Goal: Task Accomplishment & Management: Manage account settings

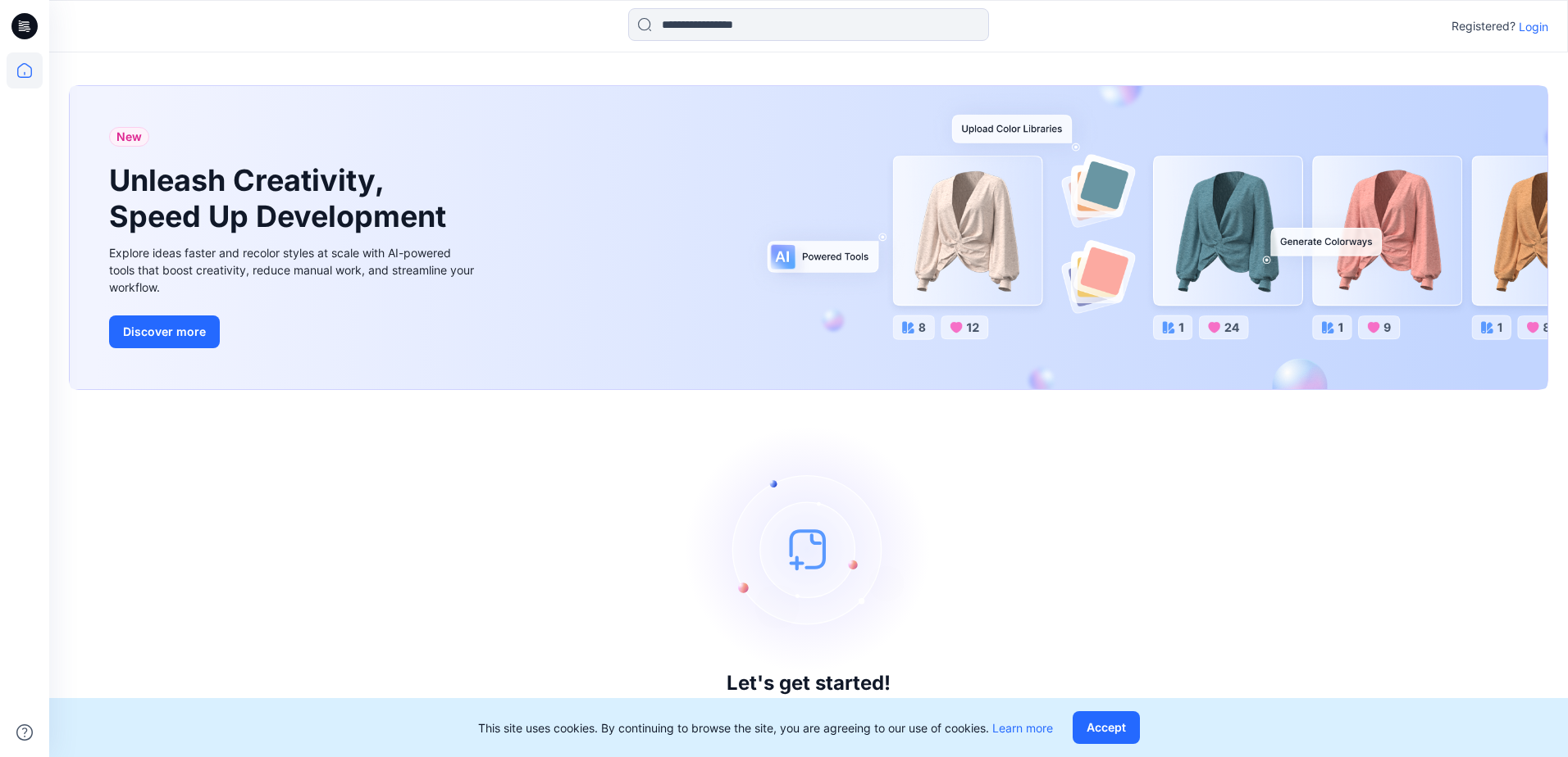
click at [1538, 32] on p "Login" at bounding box center [1534, 27] width 29 height 18
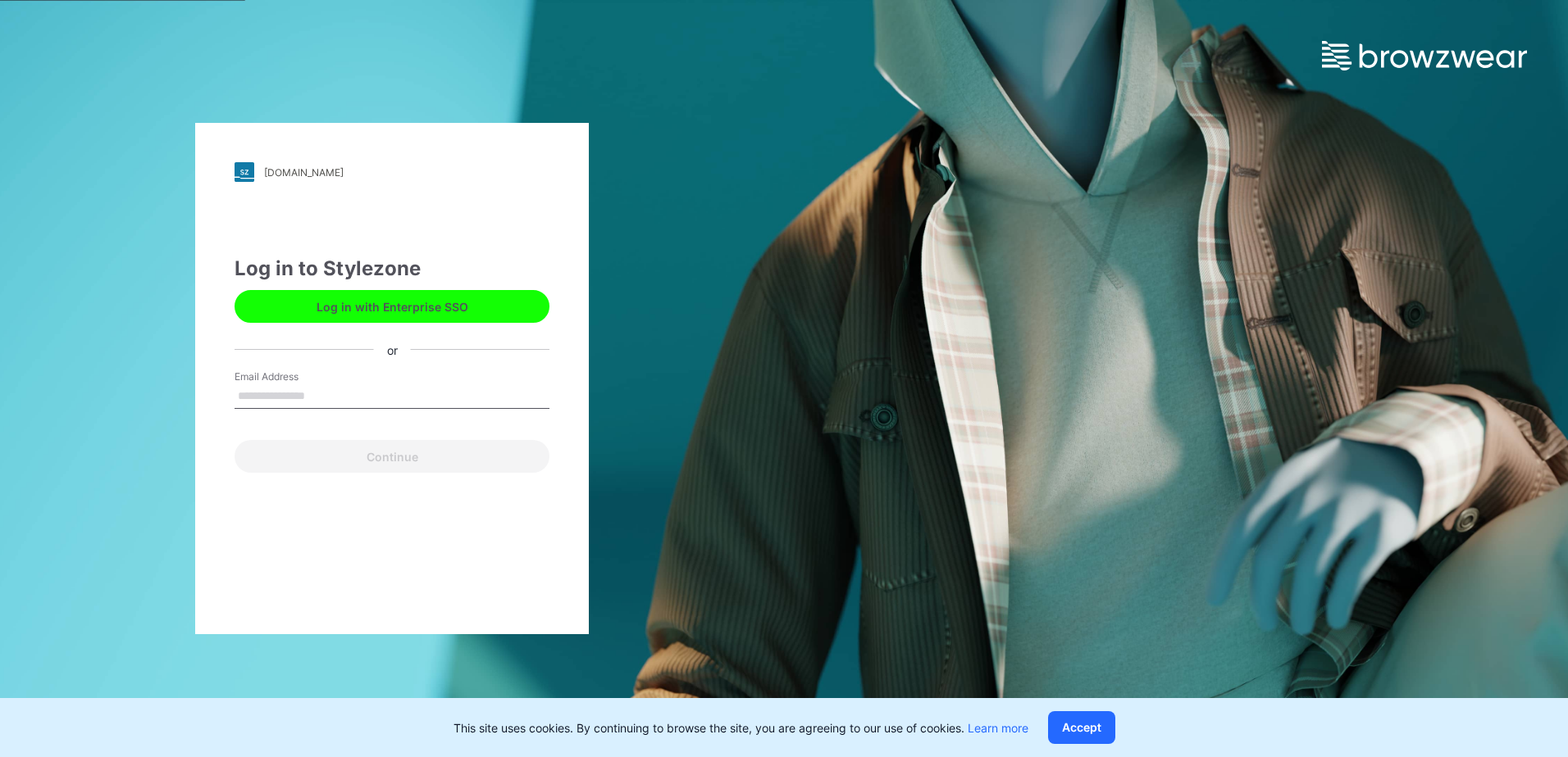
click at [434, 389] on input "Email Address" at bounding box center [392, 396] width 314 height 25
type input "**********"
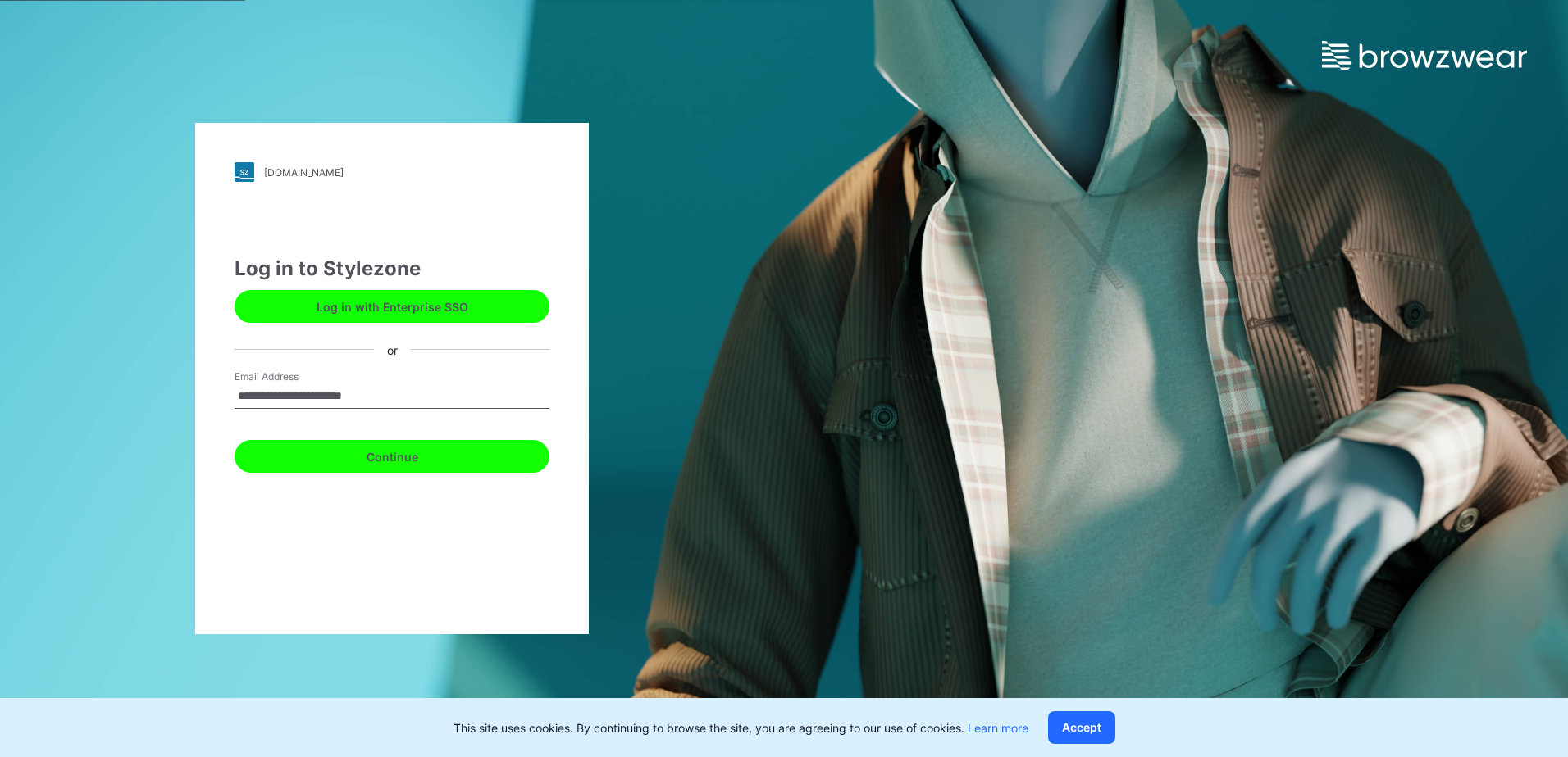
click at [406, 456] on button "Continue" at bounding box center [392, 456] width 314 height 32
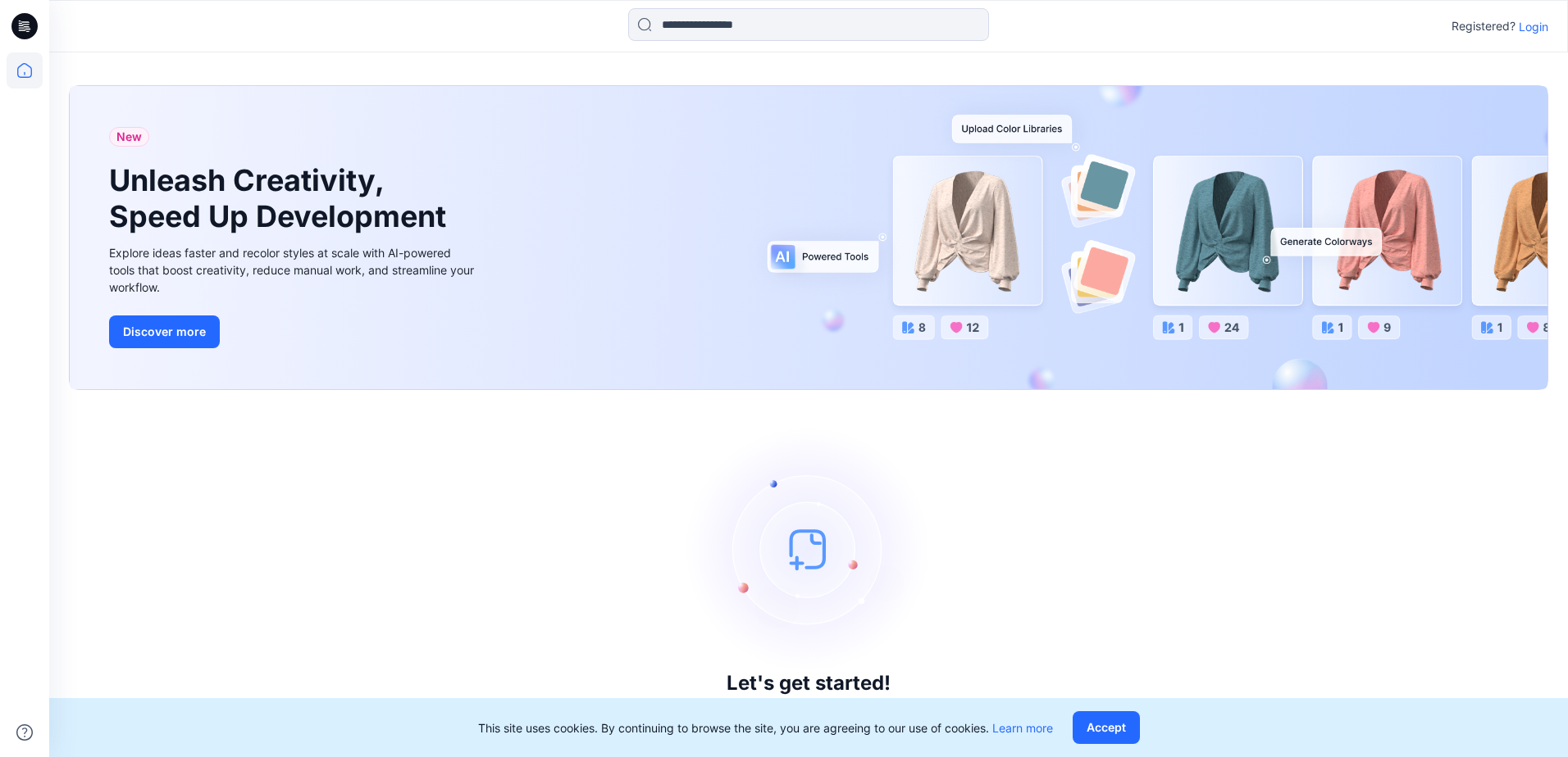
click at [1526, 16] on div "Registered? Login" at bounding box center [808, 26] width 1518 height 36
click at [1526, 25] on p "Login" at bounding box center [1534, 27] width 29 height 18
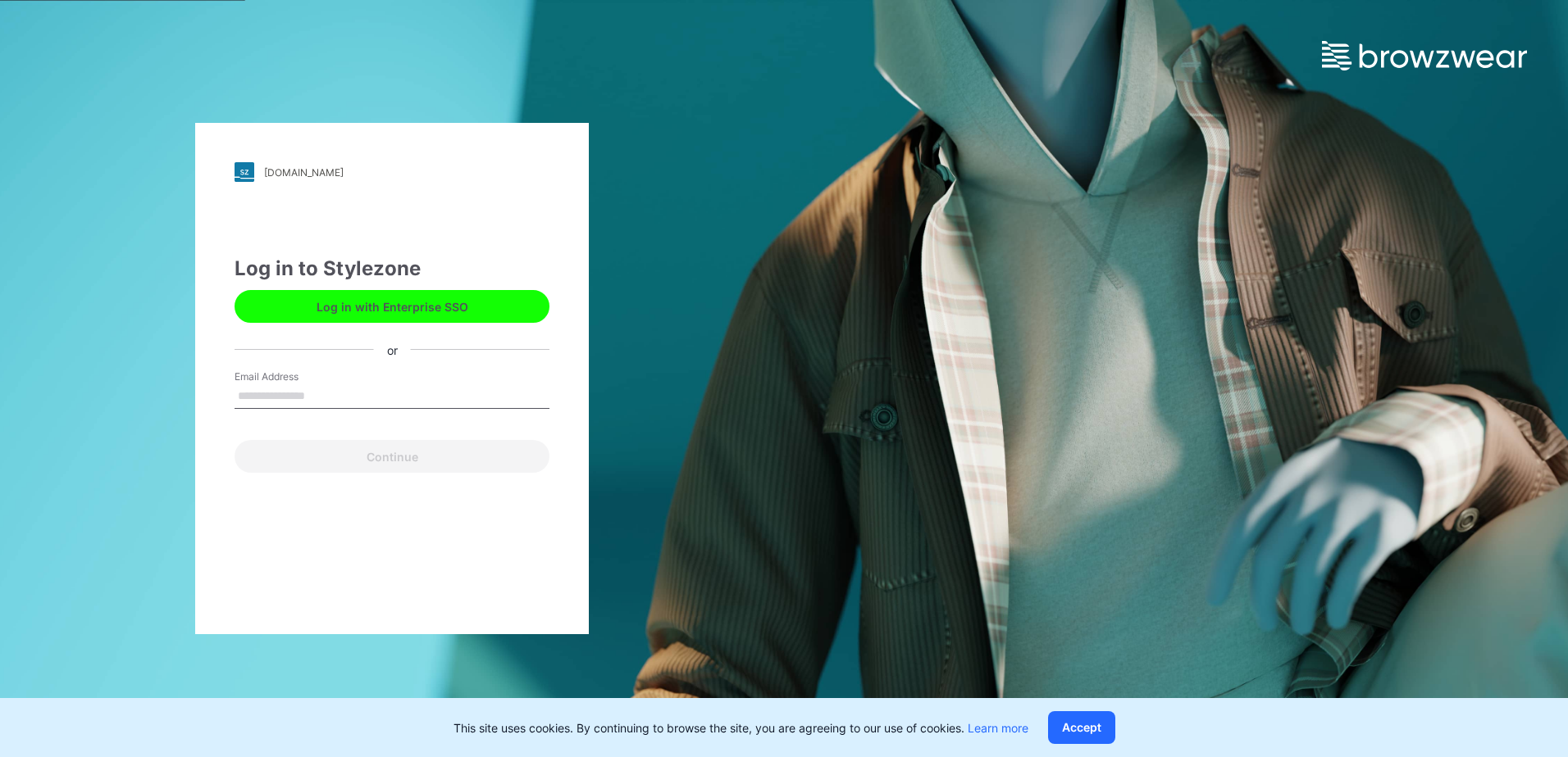
click at [374, 388] on input "Email Address" at bounding box center [392, 396] width 314 height 25
type input "**********"
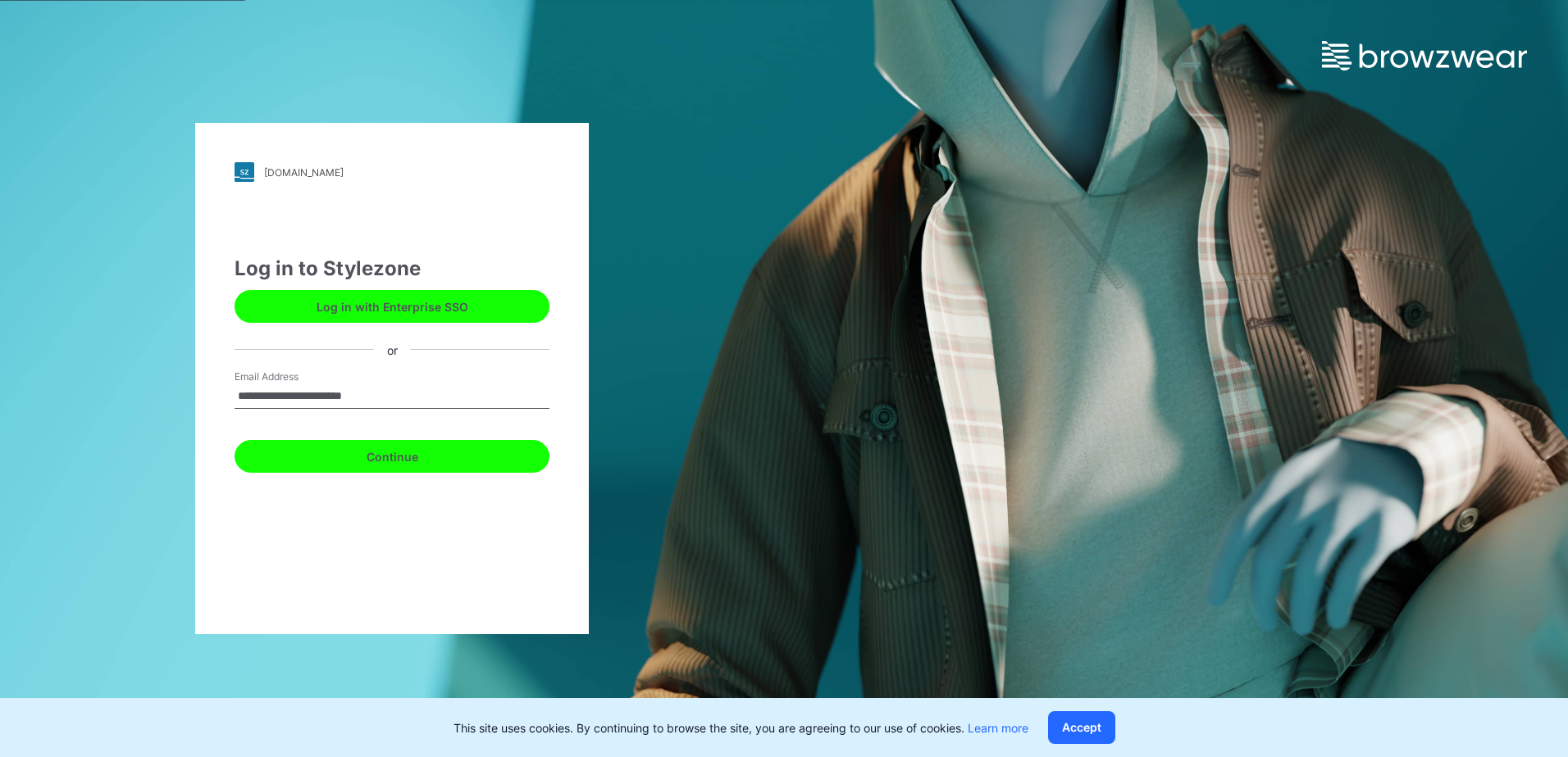
click at [354, 454] on button "Continue" at bounding box center [392, 456] width 314 height 32
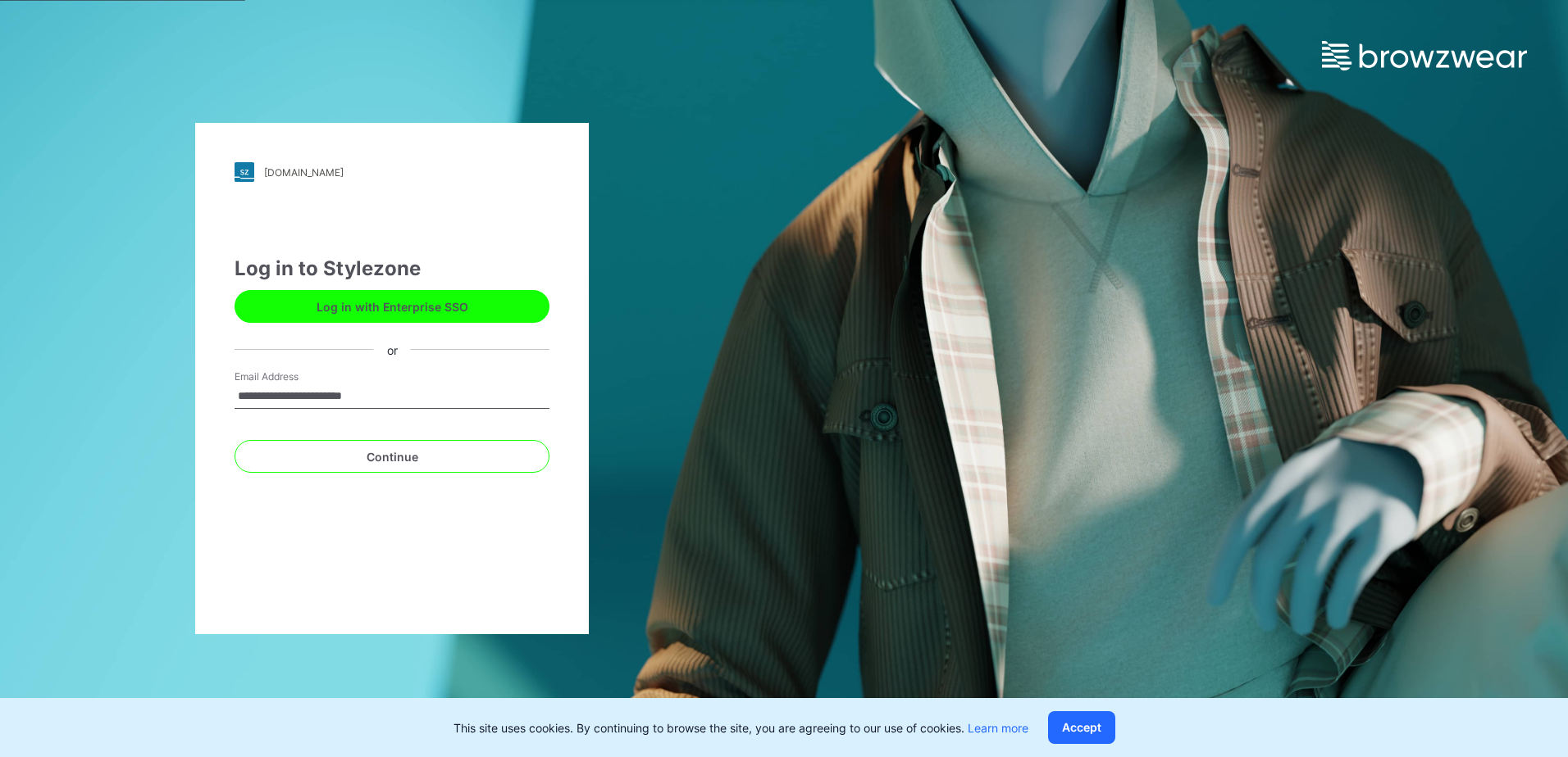
click at [377, 498] on div "**********" at bounding box center [392, 378] width 394 height 512
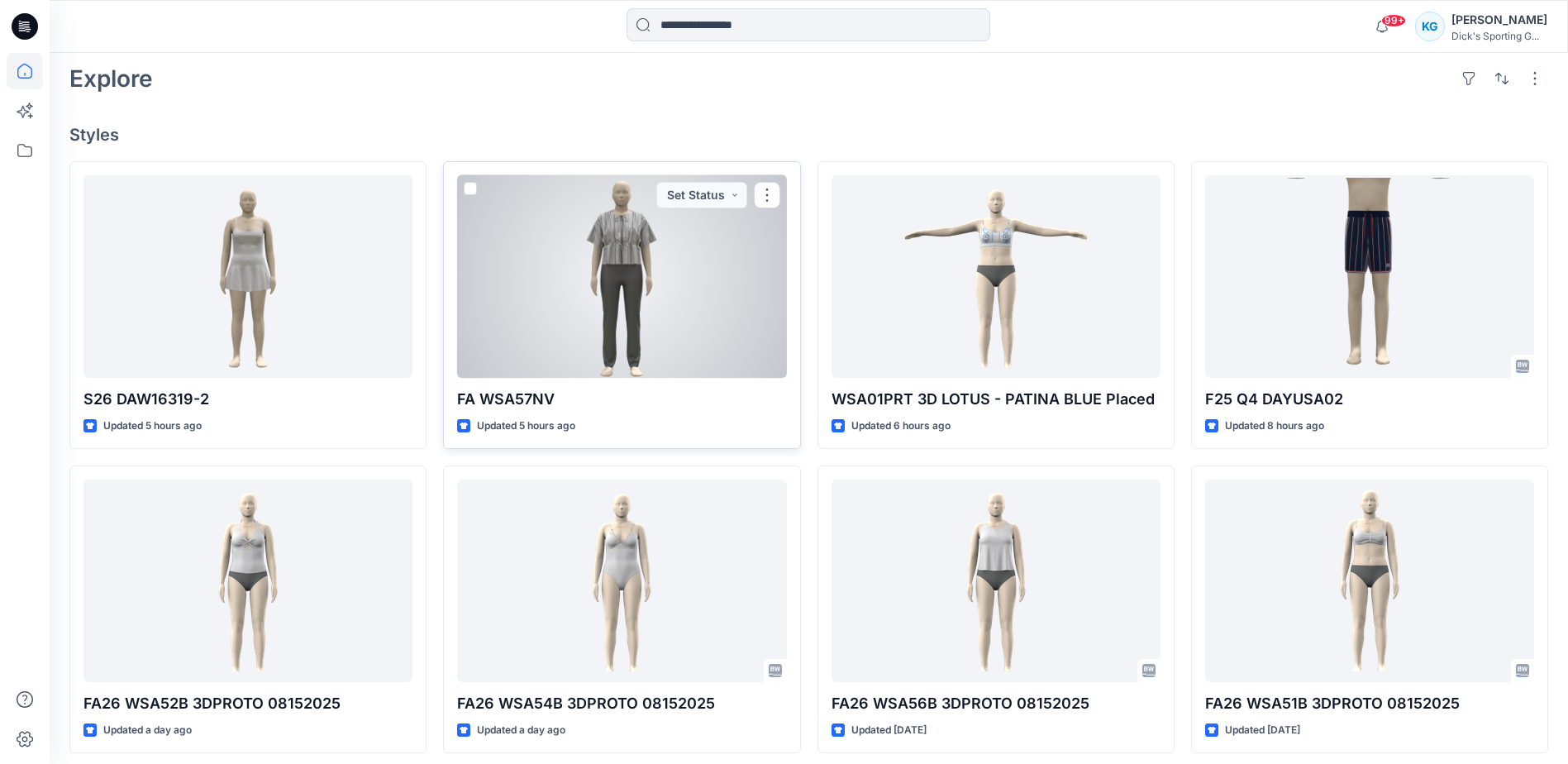
scroll to position [413, 0]
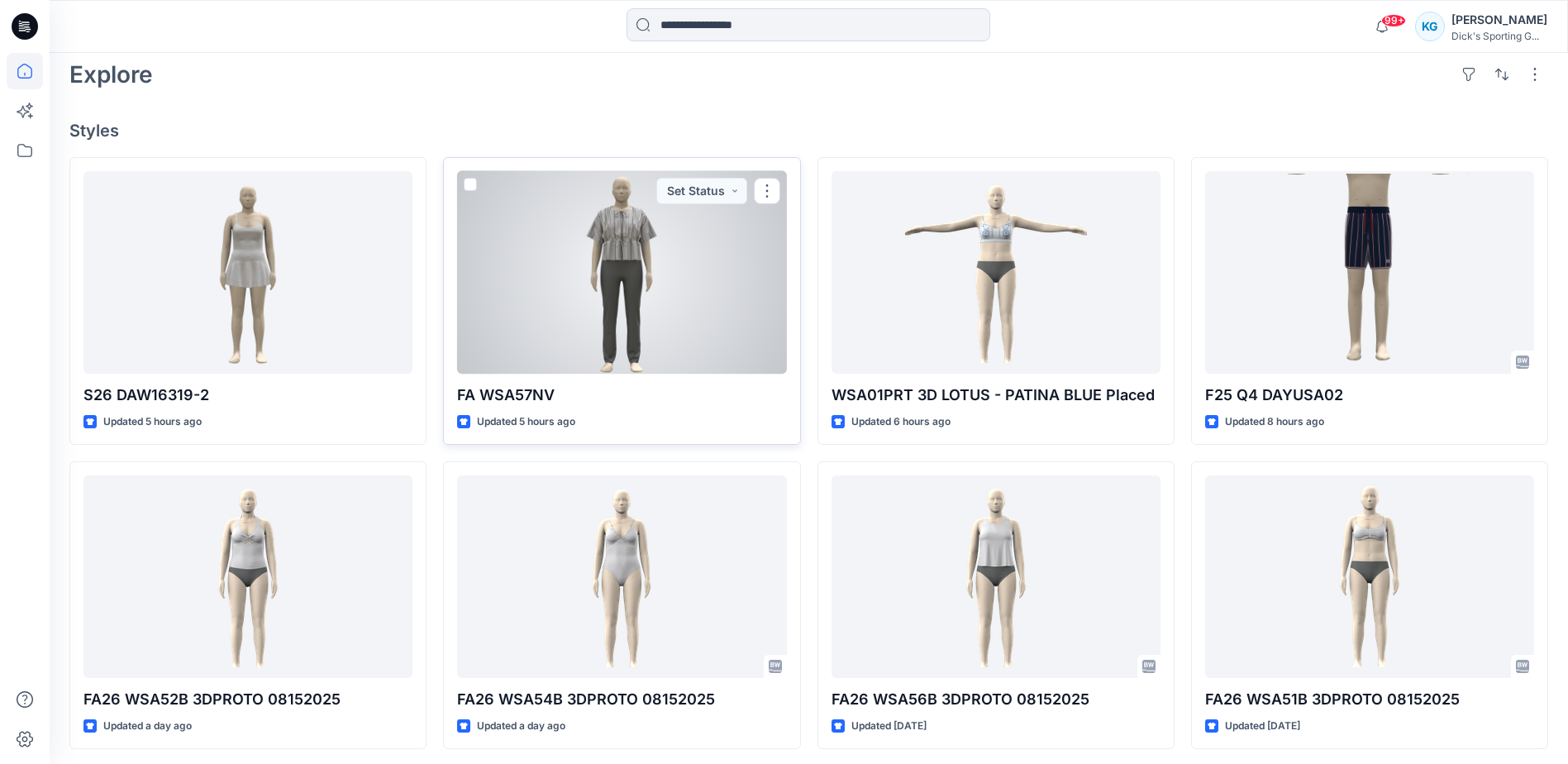
click at [531, 399] on p "FA WSA57NV" at bounding box center [622, 394] width 329 height 23
click at [575, 333] on div at bounding box center [622, 273] width 329 height 202
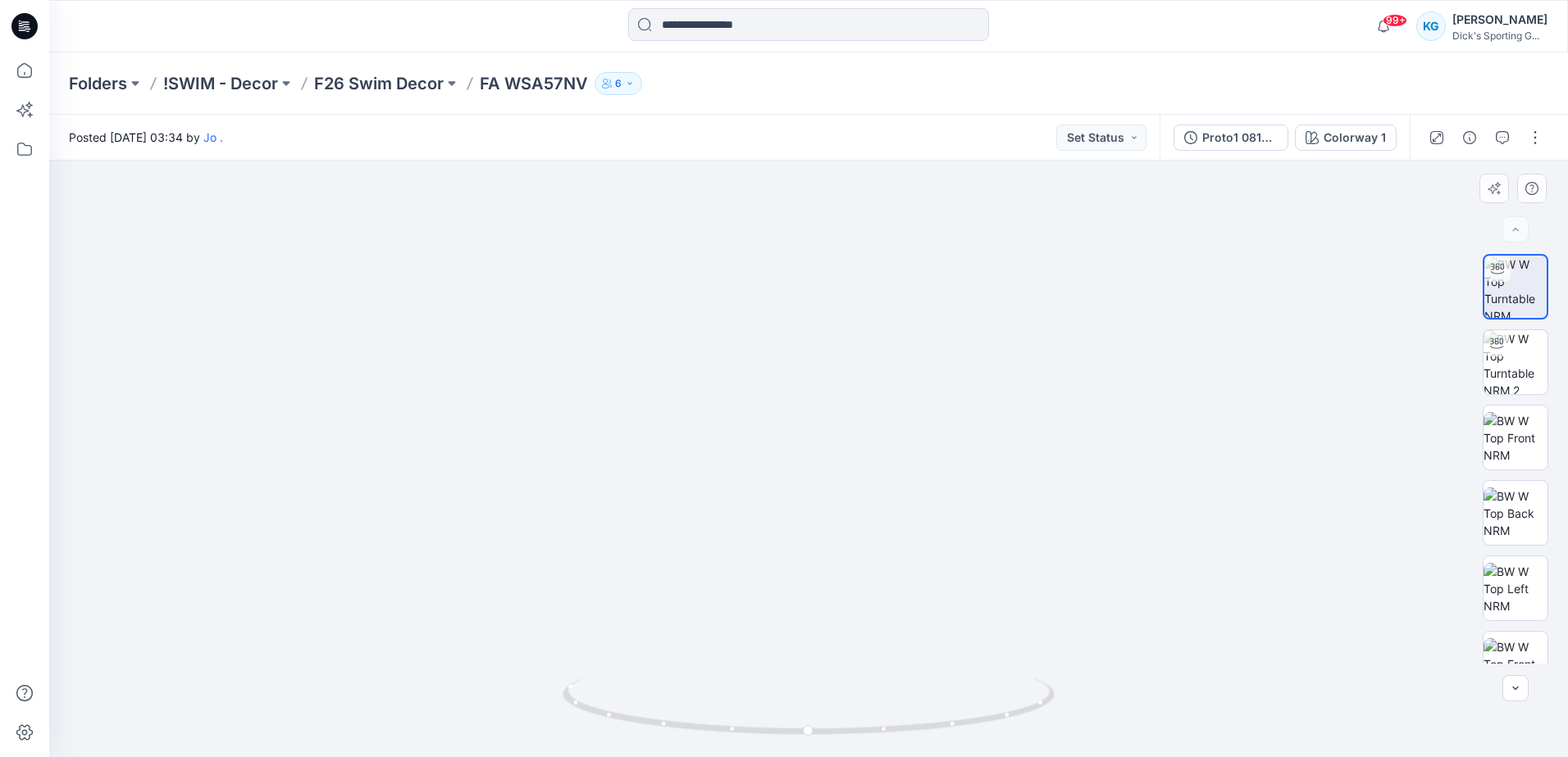
drag, startPoint x: 833, startPoint y: 294, endPoint x: 827, endPoint y: 532, distance: 238.1
click at [827, 532] on img at bounding box center [809, 389] width 1355 height 736
click at [1534, 438] on img at bounding box center [1515, 438] width 64 height 52
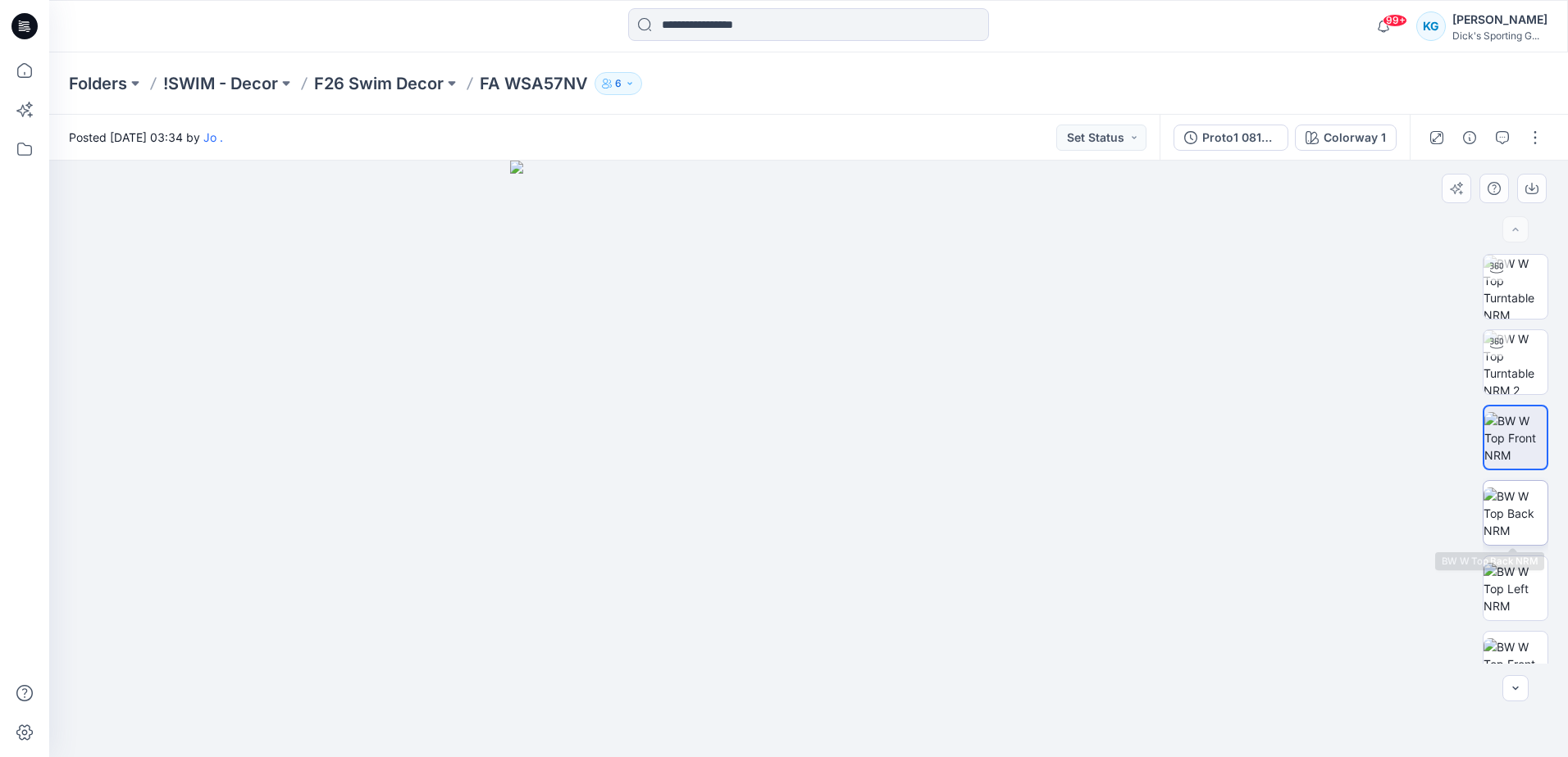
click at [1524, 500] on img at bounding box center [1515, 514] width 64 height 52
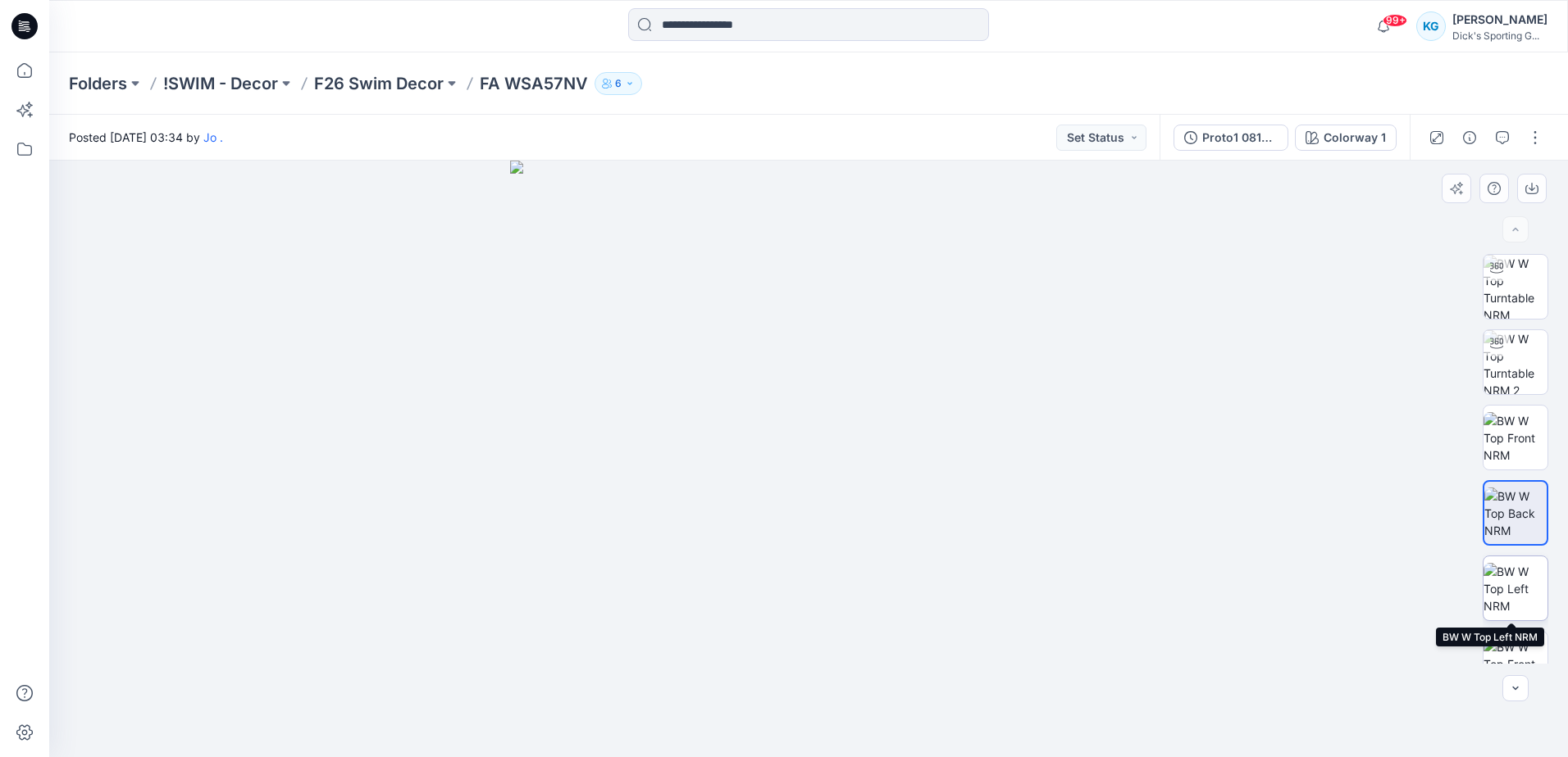
click at [1502, 580] on img at bounding box center [1515, 588] width 64 height 52
